Goal: Navigation & Orientation: Find specific page/section

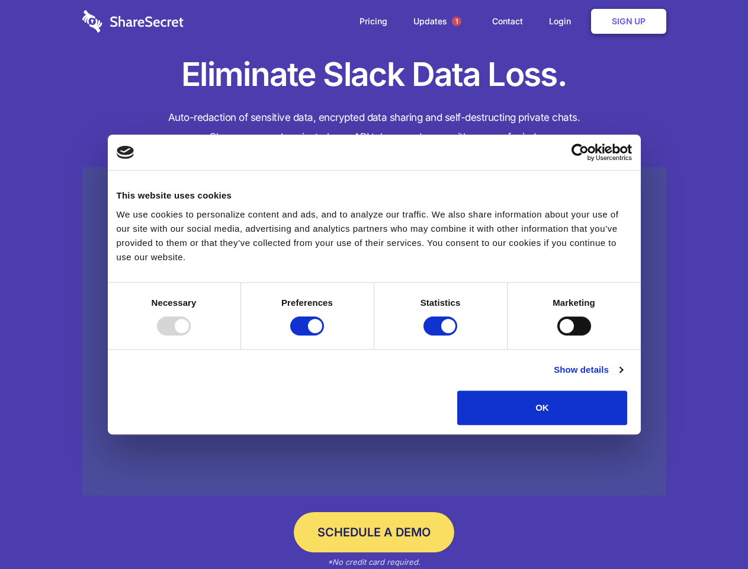
click at [191, 335] on div at bounding box center [174, 325] width 34 height 19
click at [324, 335] on input "Preferences" at bounding box center [307, 325] width 34 height 19
checkbox input "false"
click at [442, 335] on input "Statistics" at bounding box center [441, 325] width 34 height 19
checkbox input "false"
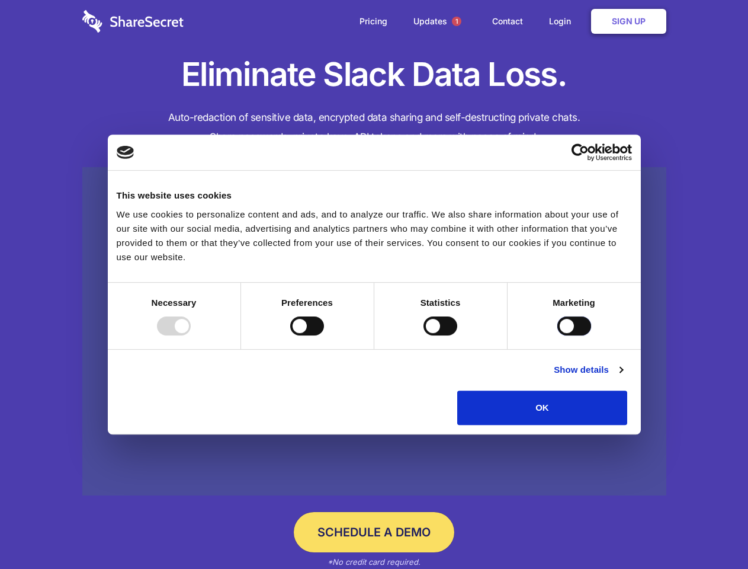
click at [557, 335] on input "Marketing" at bounding box center [574, 325] width 34 height 19
checkbox input "true"
click at [623, 377] on link "Show details" at bounding box center [588, 370] width 69 height 14
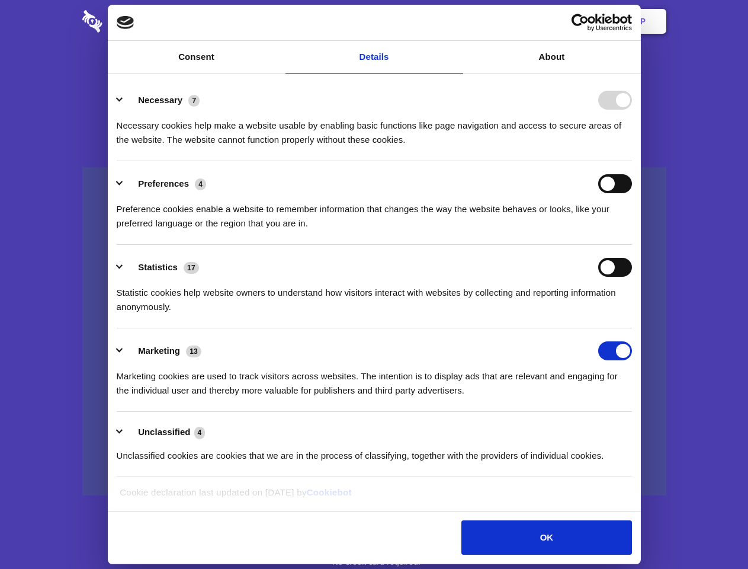
click at [632, 161] on li "Necessary 7 Necessary cookies help make a website usable by enabling basic func…" at bounding box center [374, 120] width 515 height 84
click at [456, 21] on span "1" at bounding box center [456, 21] width 9 height 9
